Goal: Task Accomplishment & Management: Complete application form

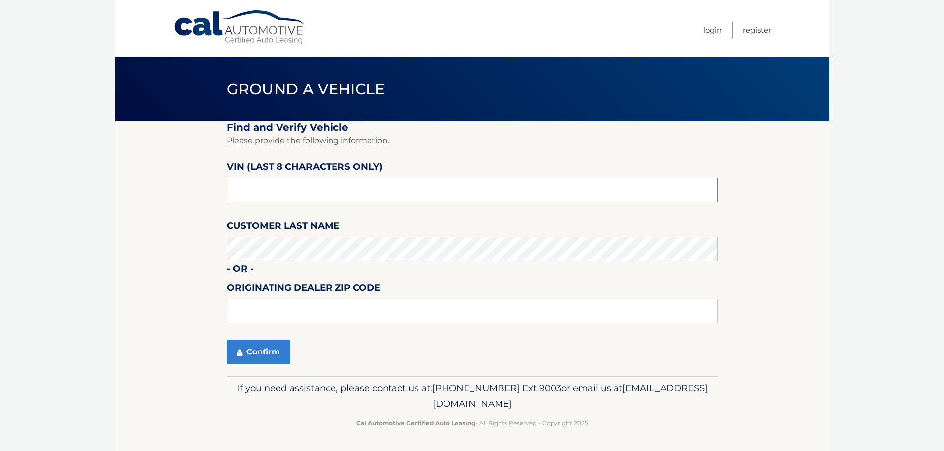
click at [287, 195] on input "text" at bounding box center [472, 190] width 491 height 25
type input "NC560263"
click at [164, 260] on section "Find and Verify Vehicle Please provide the following information. VIN (last 8 c…" at bounding box center [471, 248] width 713 height 255
click at [261, 353] on button "Confirm" at bounding box center [258, 352] width 63 height 25
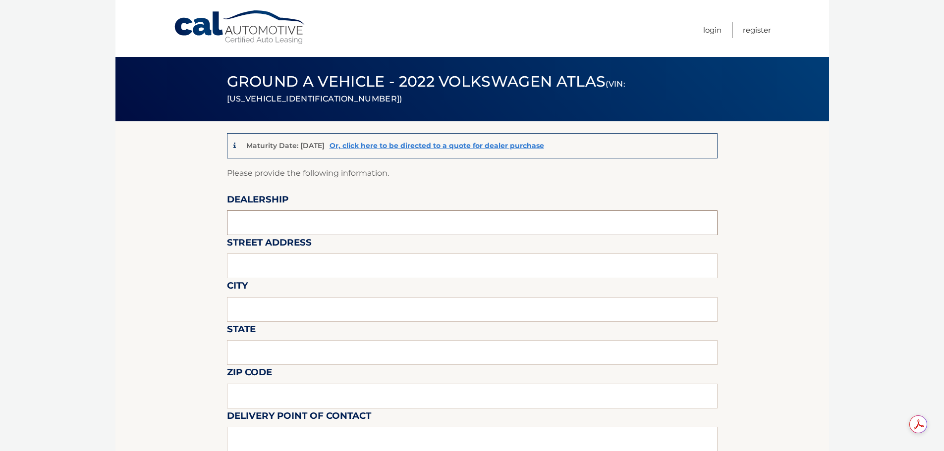
click at [283, 224] on input "text" at bounding box center [472, 223] width 491 height 25
type input "Town & Country Jeep"
type input "3156 Hempstead Tpke"
type input "LEVITTOWN"
type input "NY"
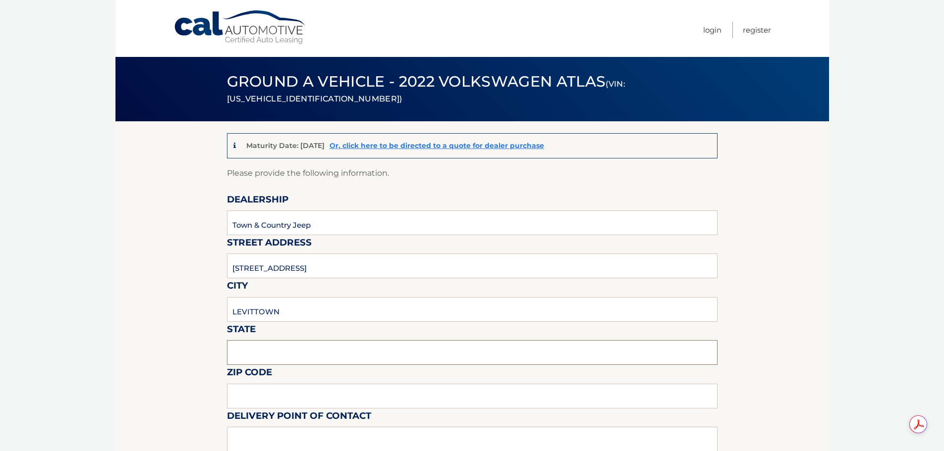
type input "11363"
type input "Roy Bachenheimer"
type input "5167965500"
type input "sales@tcjeep.com"
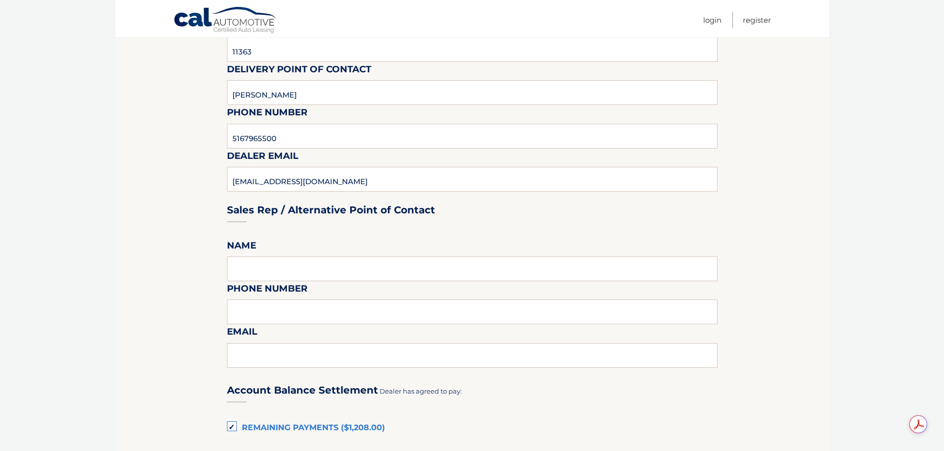
scroll to position [297, 0]
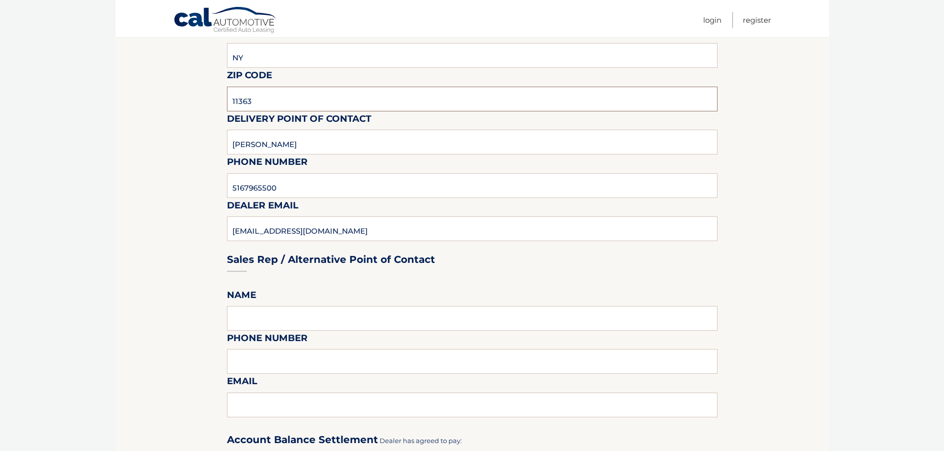
drag, startPoint x: 252, startPoint y: 100, endPoint x: 155, endPoint y: 101, distance: 97.1
click at [177, 105] on section "Maturity Date: 11/17/2025 Or, click here to be directed to a quote for dealer p…" at bounding box center [471, 367] width 713 height 1086
type input "11756"
click at [123, 172] on section "Maturity Date: 11/17/2025 Or, click here to be directed to a quote for dealer p…" at bounding box center [471, 367] width 713 height 1086
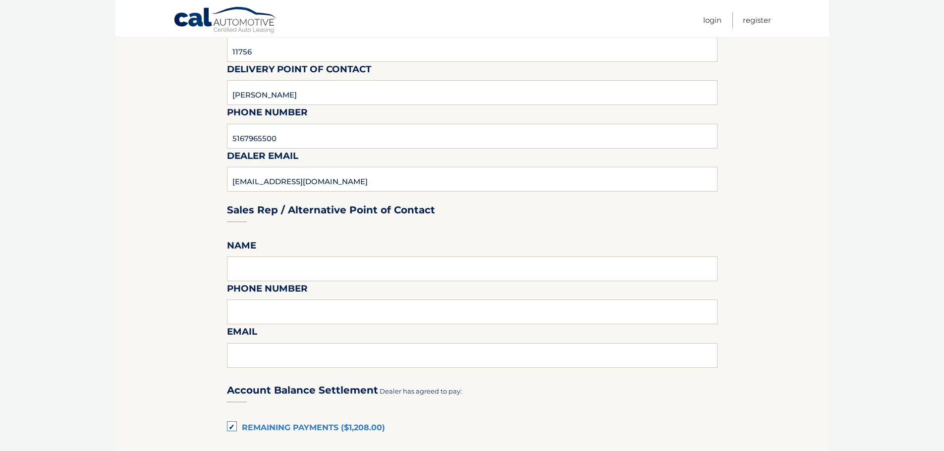
scroll to position [396, 0]
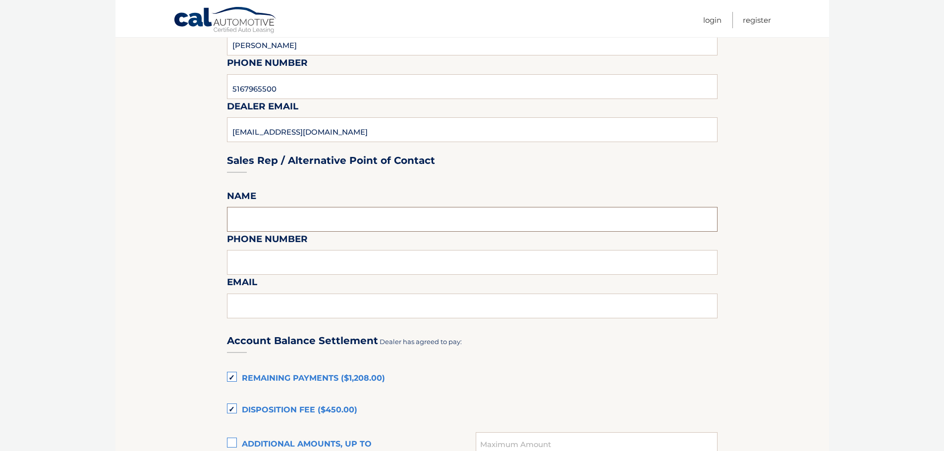
click at [274, 218] on input "text" at bounding box center [472, 219] width 491 height 25
type input "Roy Bachenheimer"
type input "5167965500"
type input "sales@tcjeep.com"
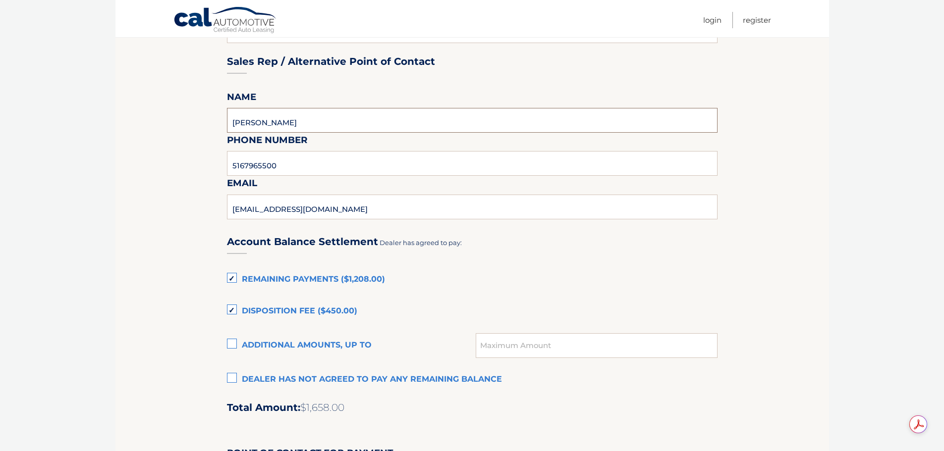
scroll to position [545, 0]
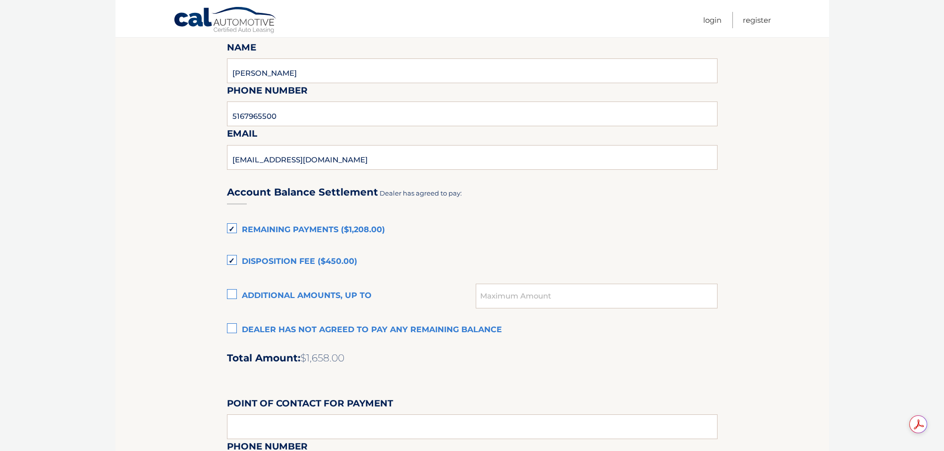
click at [233, 328] on label "Dealer has not agreed to pay any remaining balance" at bounding box center [472, 331] width 491 height 20
click at [0, 0] on input "Dealer has not agreed to pay any remaining balance" at bounding box center [0, 0] width 0 height 0
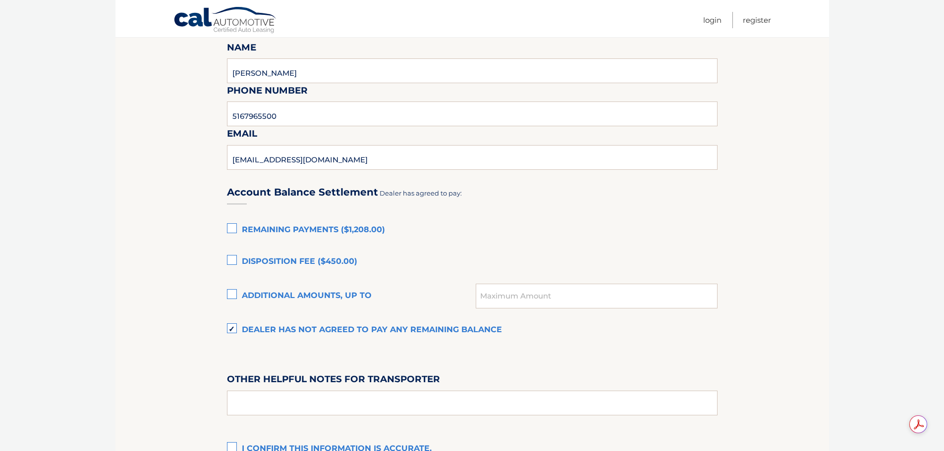
scroll to position [644, 0]
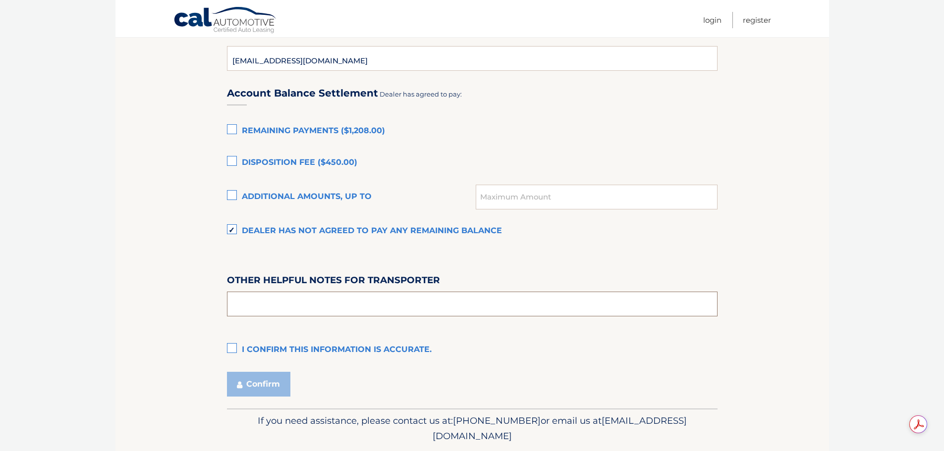
click at [278, 306] on input "text" at bounding box center [472, 304] width 491 height 25
type input "PICK UP IN SHOWROOM"
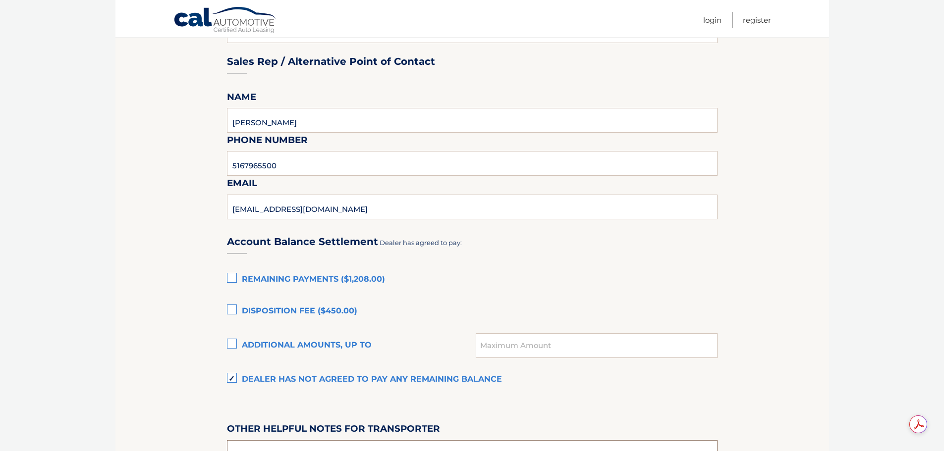
scroll to position [677, 0]
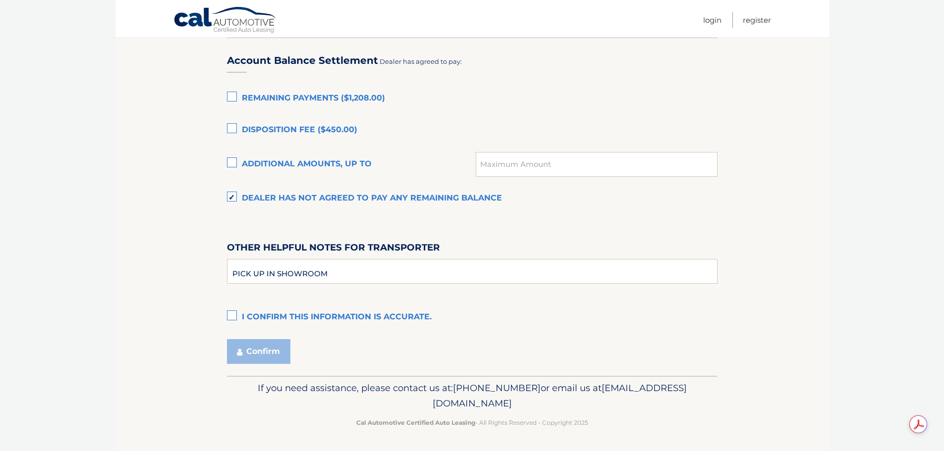
click at [234, 318] on label "I confirm this information is accurate." at bounding box center [472, 318] width 491 height 20
click at [0, 0] on input "I confirm this information is accurate." at bounding box center [0, 0] width 0 height 0
click at [260, 347] on button "Confirm" at bounding box center [258, 351] width 63 height 25
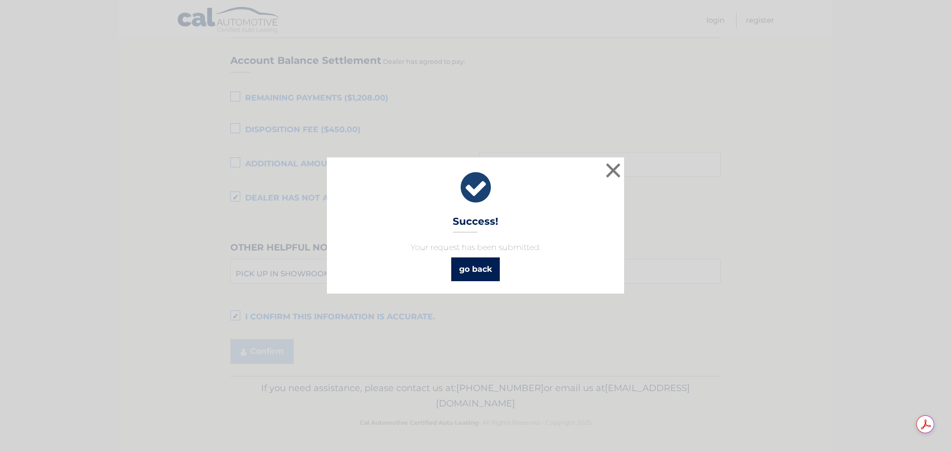
click at [474, 273] on link "go back" at bounding box center [475, 270] width 49 height 24
